Goal: Information Seeking & Learning: Learn about a topic

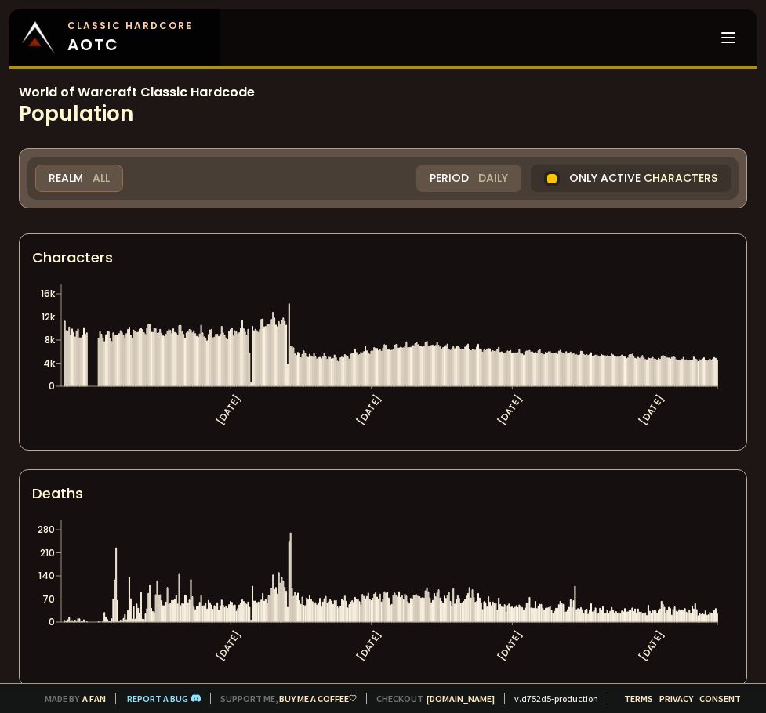
click at [67, 177] on div "Realm All" at bounding box center [79, 178] width 88 height 27
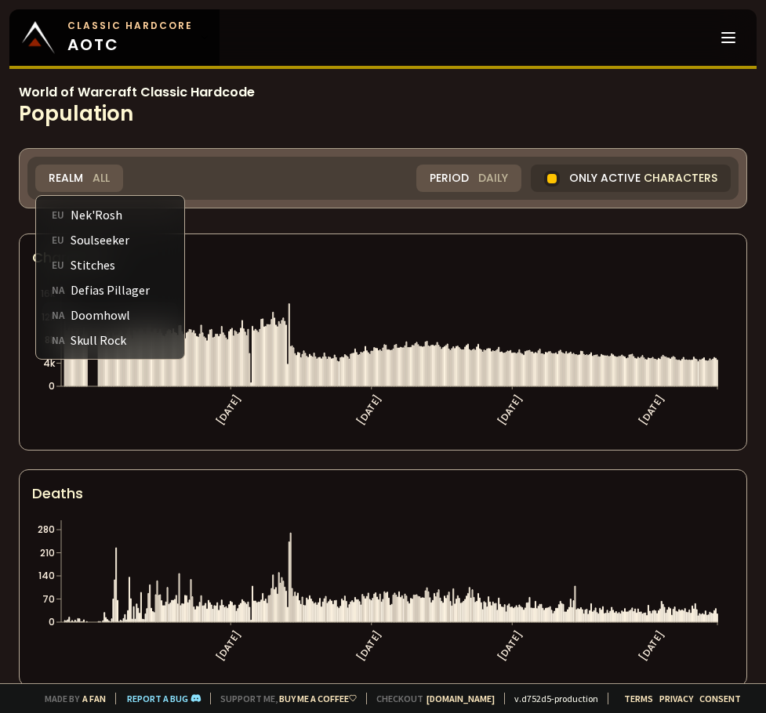
click at [109, 314] on div "NA Doomhowl" at bounding box center [110, 315] width 136 height 25
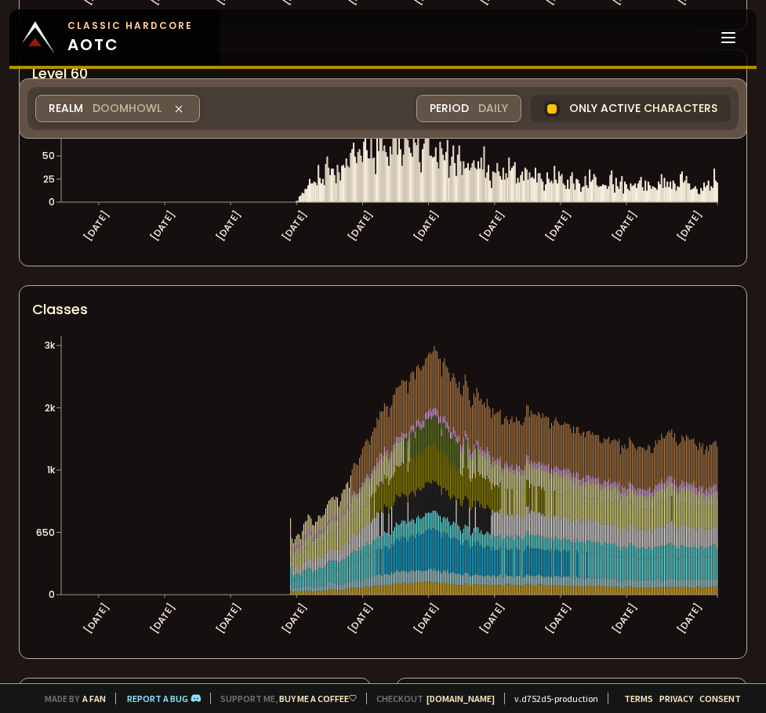
scroll to position [706, 0]
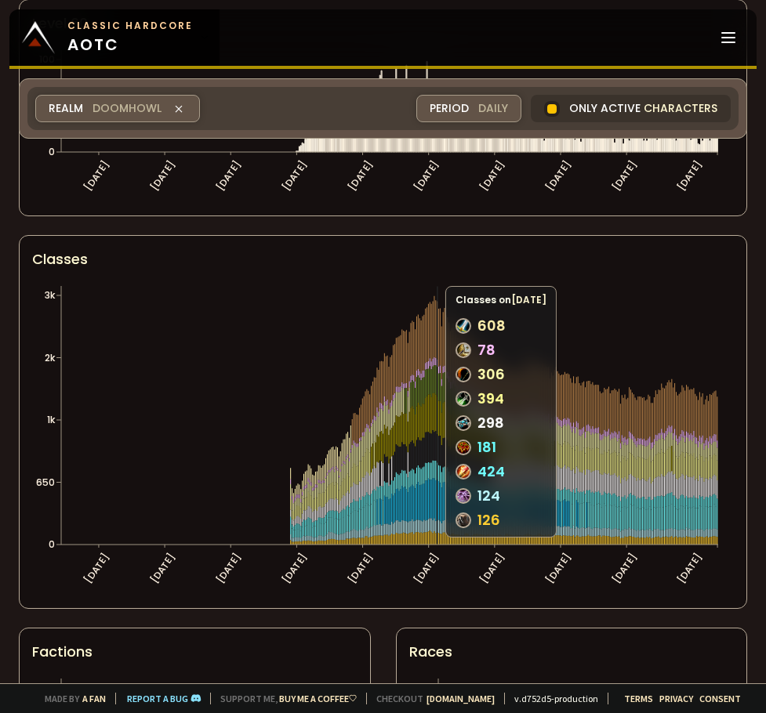
click at [437, 325] on icon at bounding box center [437, 330] width 1 height 58
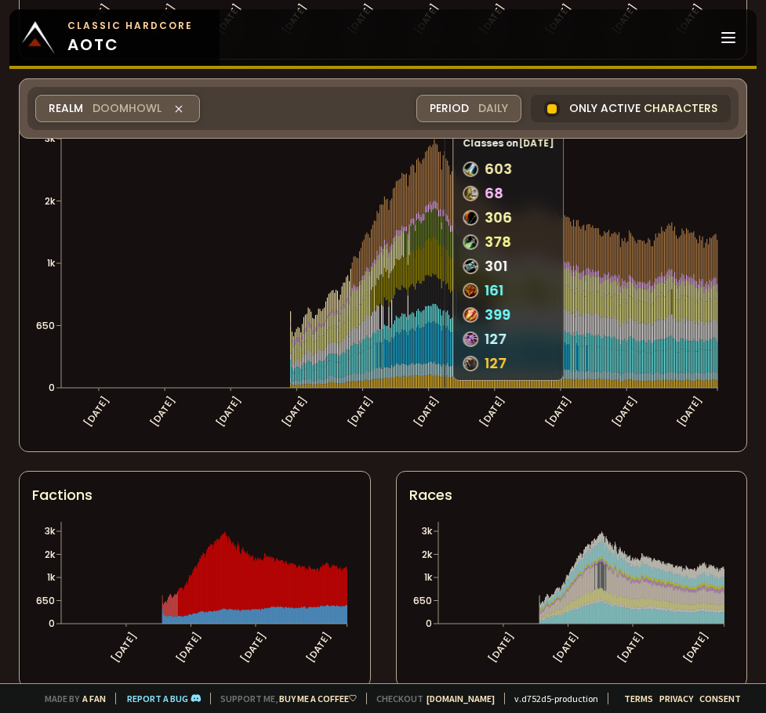
scroll to position [886, 0]
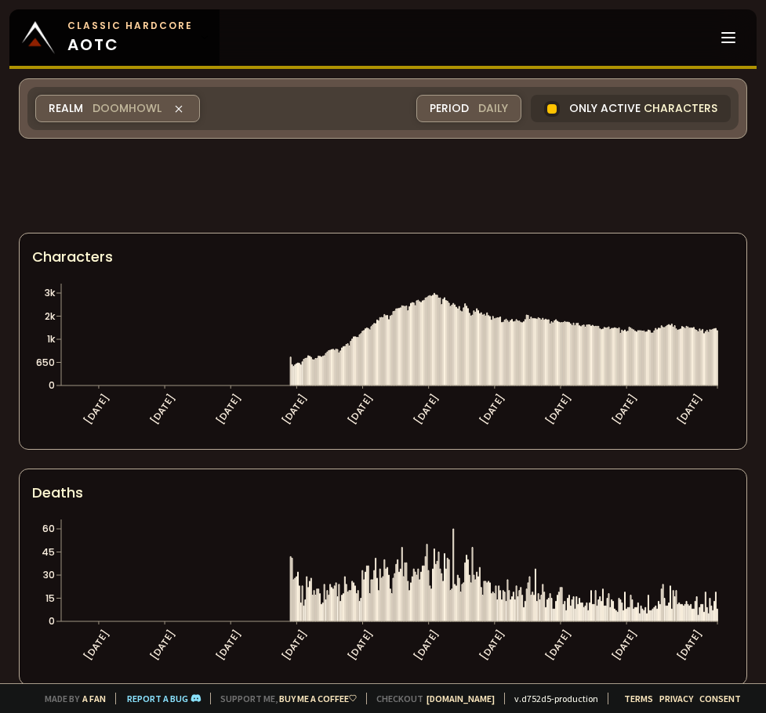
scroll to position [886, 0]
